Goal: Information Seeking & Learning: Learn about a topic

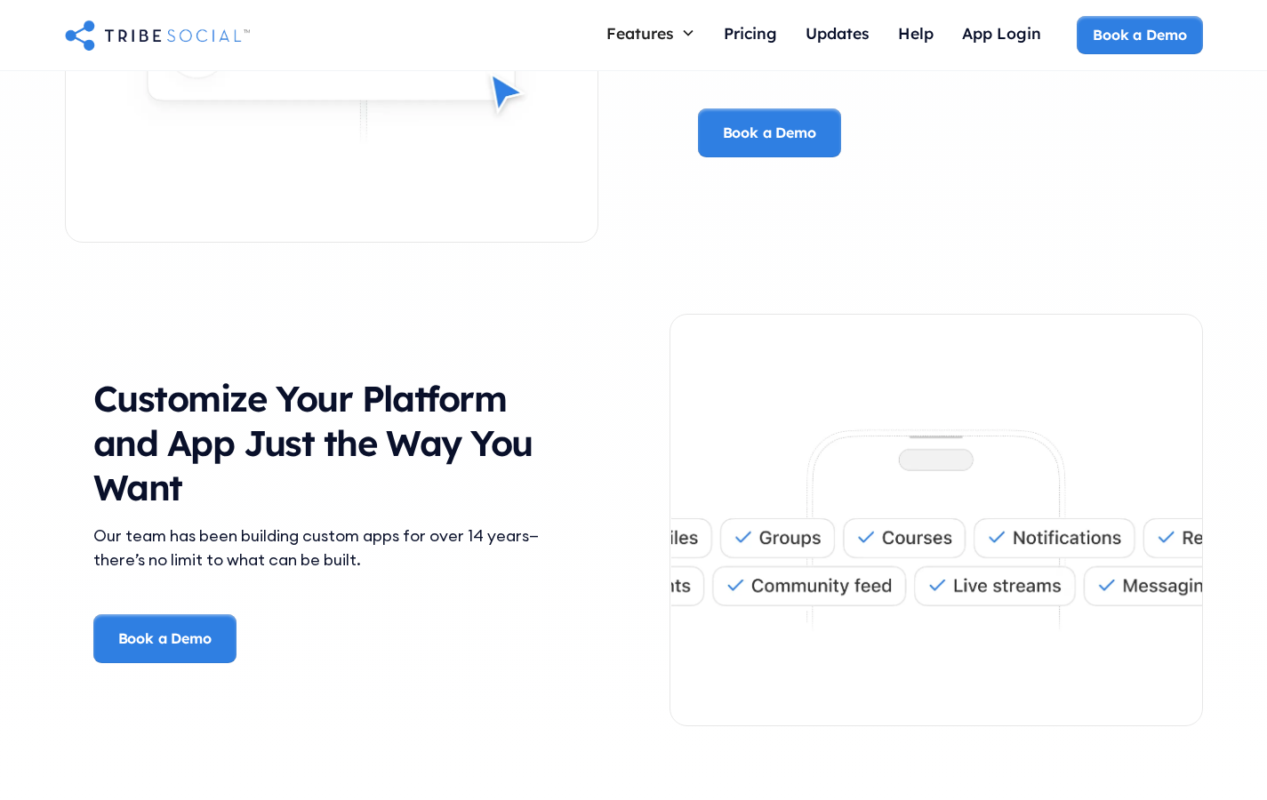
scroll to position [3815, 0]
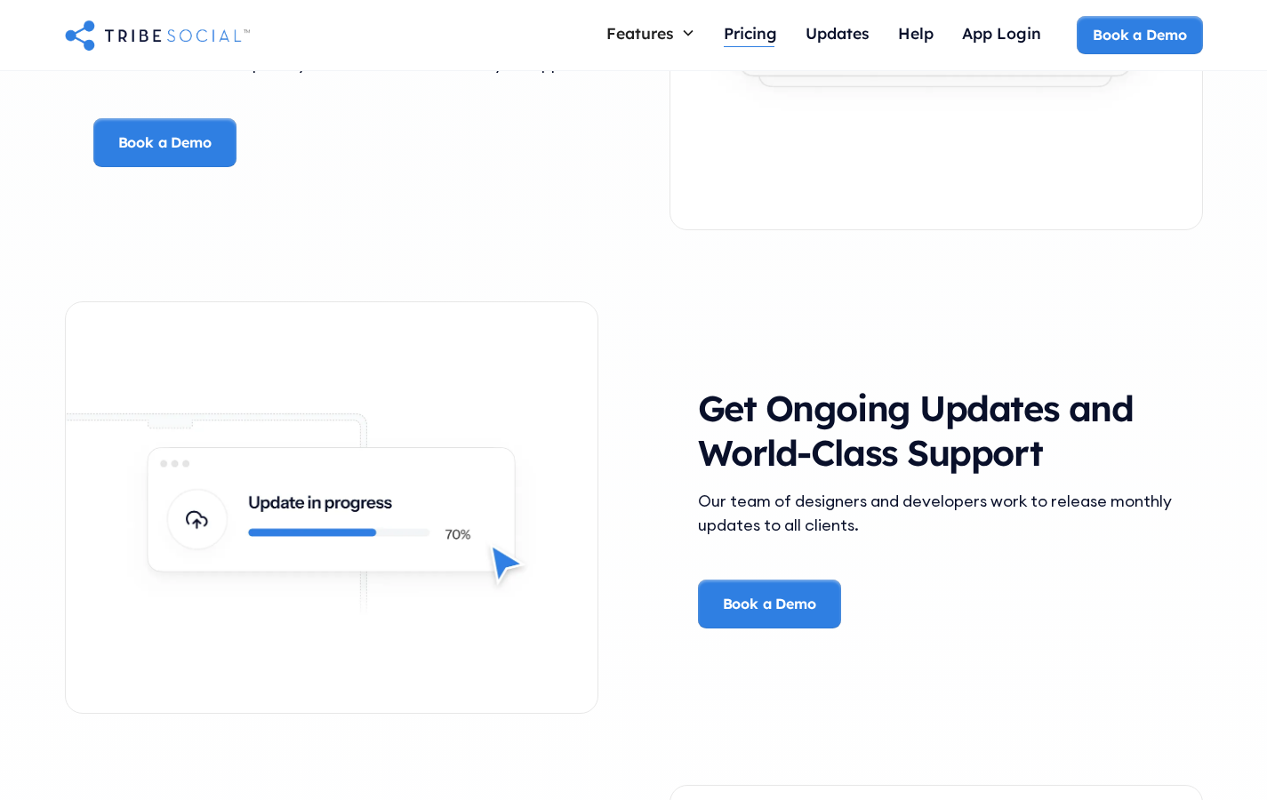
click at [743, 41] on div "Pricing" at bounding box center [750, 33] width 53 height 20
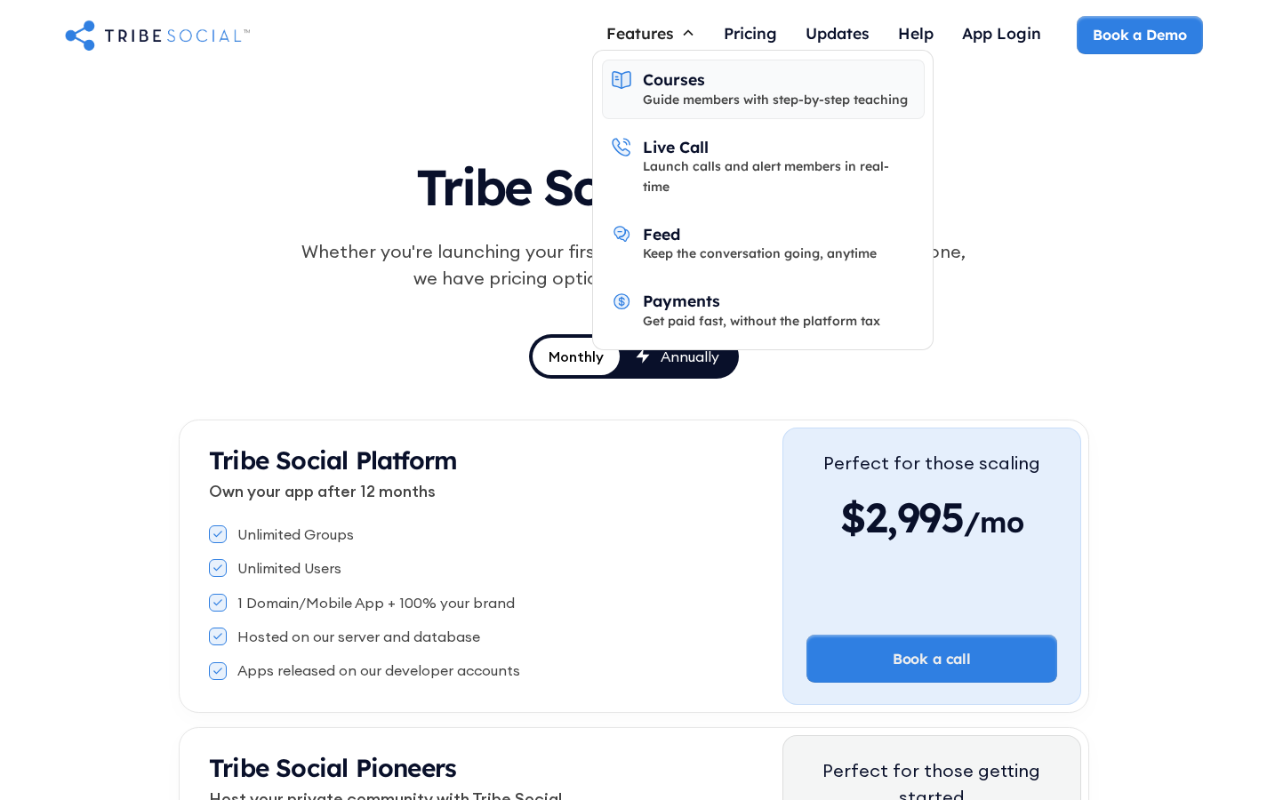
click at [639, 81] on link "Courses Guide members with step-by-step teaching" at bounding box center [763, 90] width 323 height 60
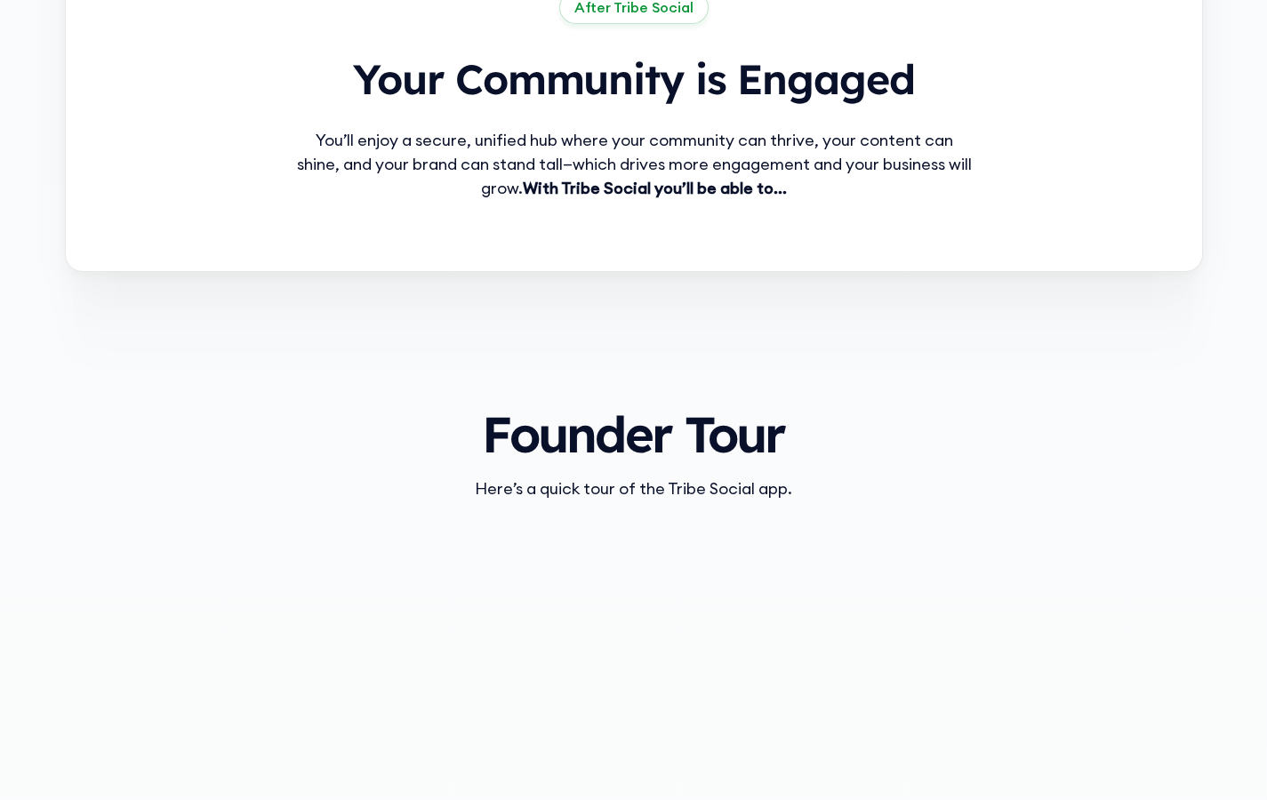
scroll to position [1460, 0]
